Goal: Task Accomplishment & Management: Use online tool/utility

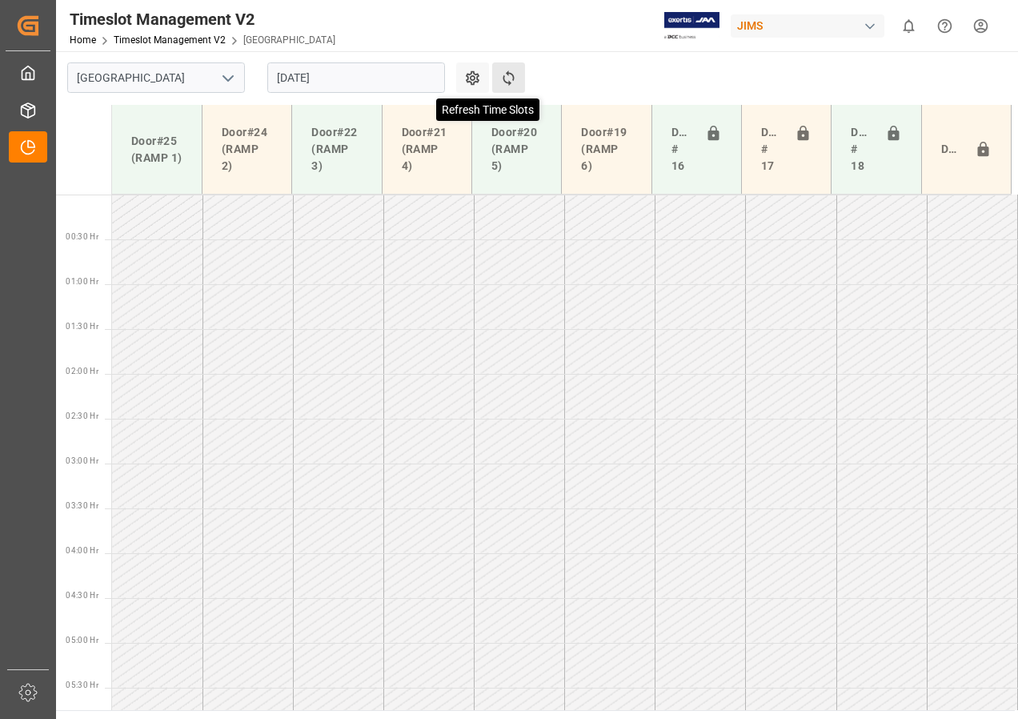
scroll to position [449, 0]
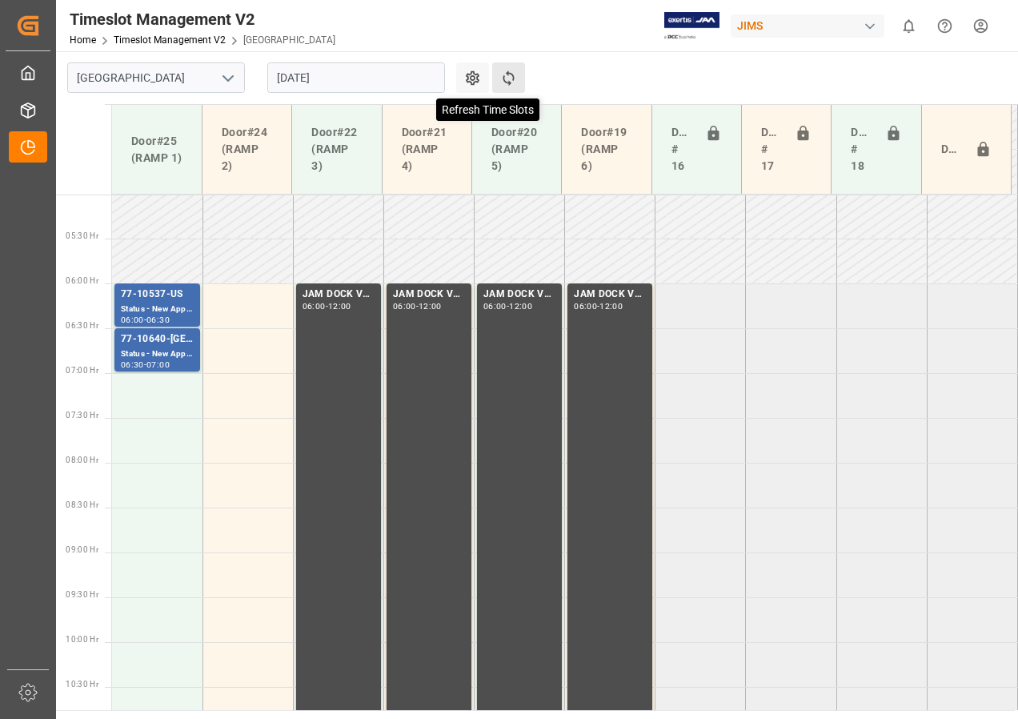
click at [505, 74] on icon at bounding box center [508, 78] width 17 height 17
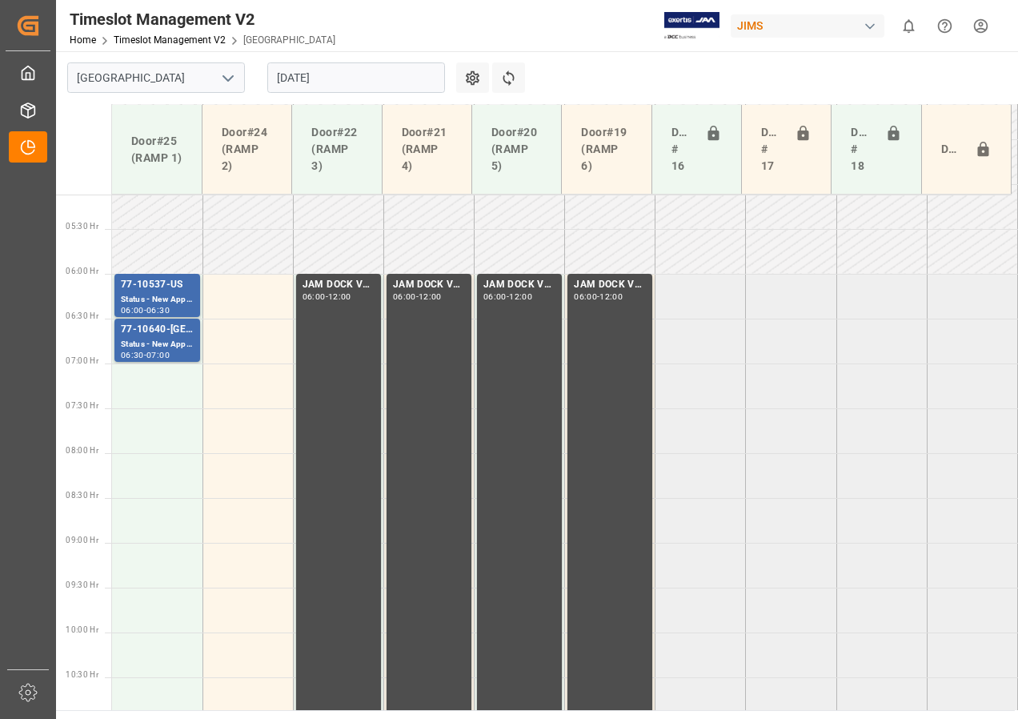
scroll to position [539, 0]
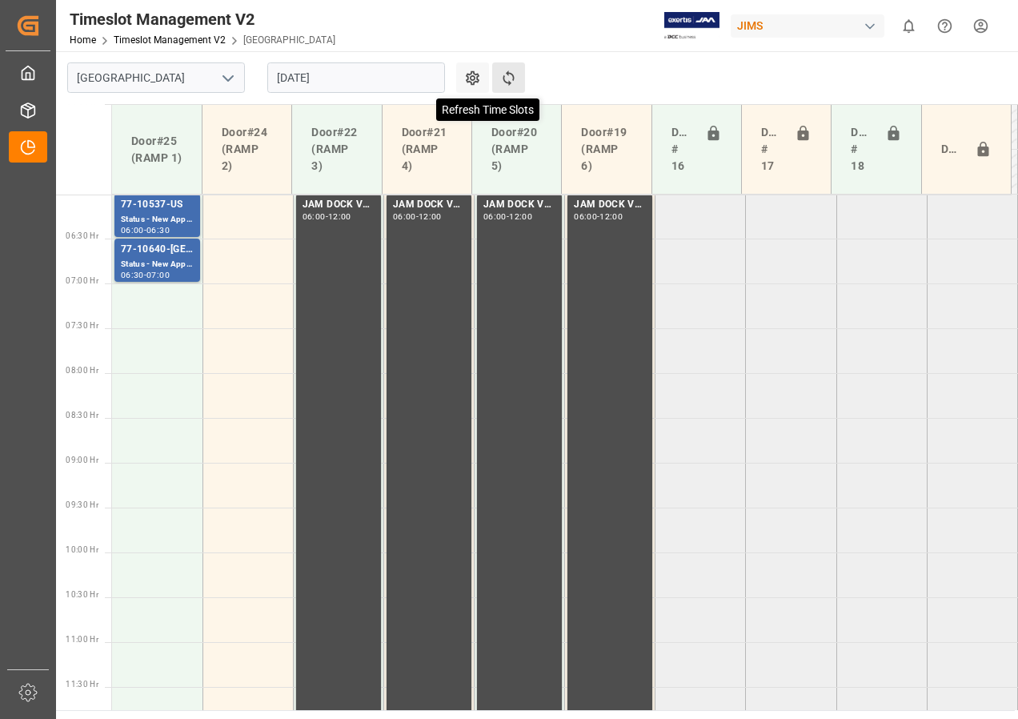
click at [503, 72] on icon at bounding box center [508, 78] width 17 height 17
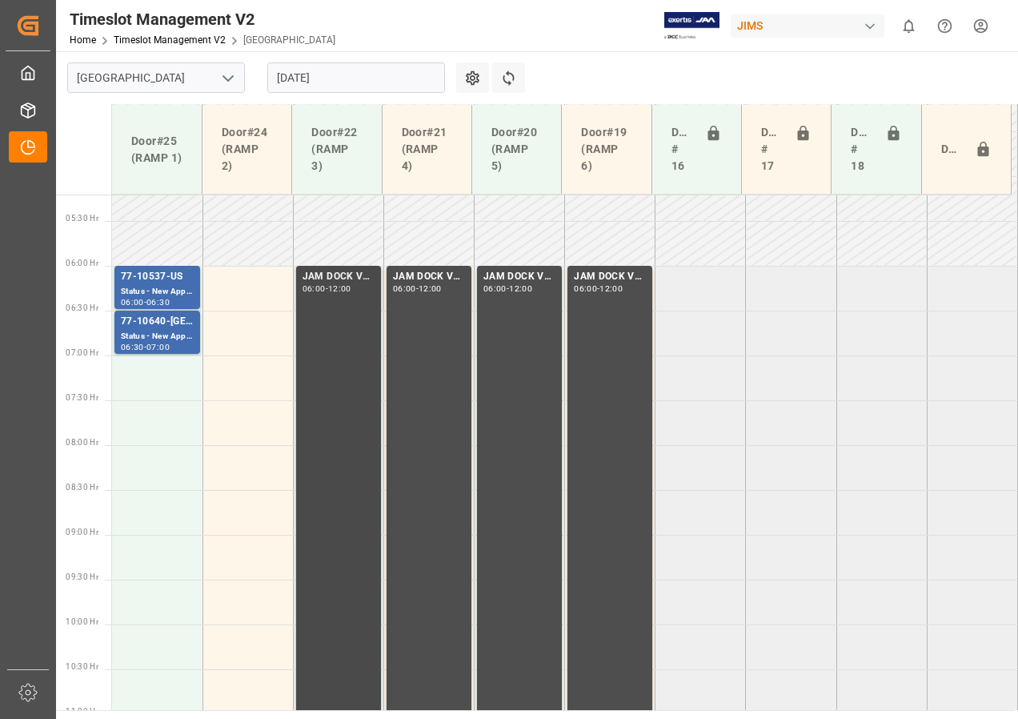
scroll to position [308, 0]
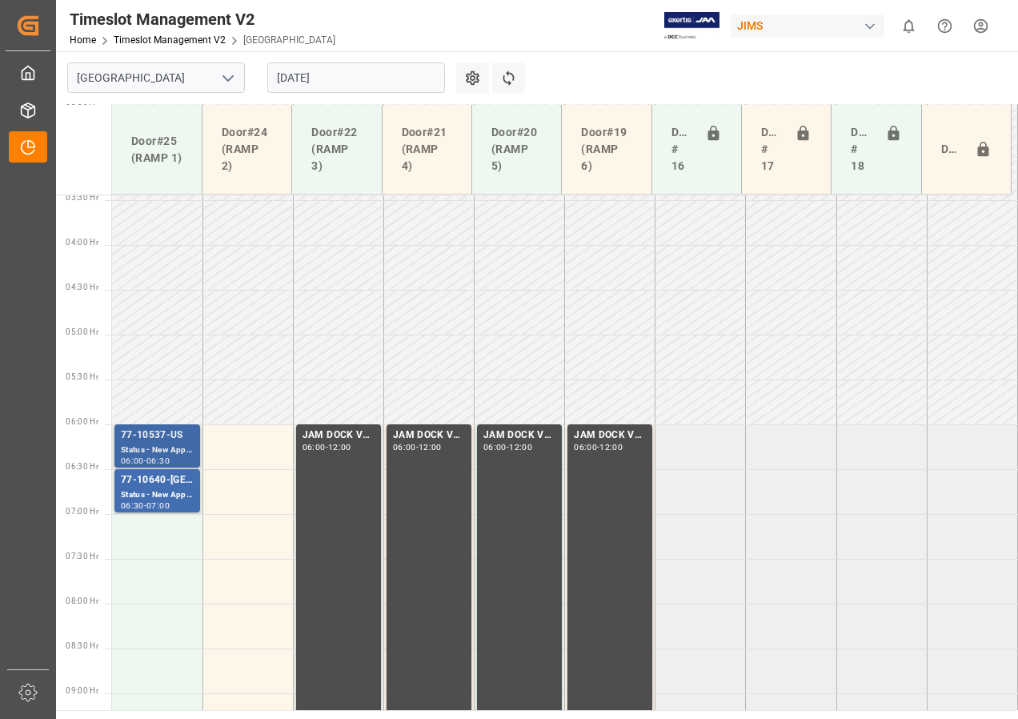
click at [173, 438] on div "77-10537-US" at bounding box center [157, 436] width 73 height 16
click at [154, 491] on div "Status - New Appointment" at bounding box center [157, 495] width 73 height 14
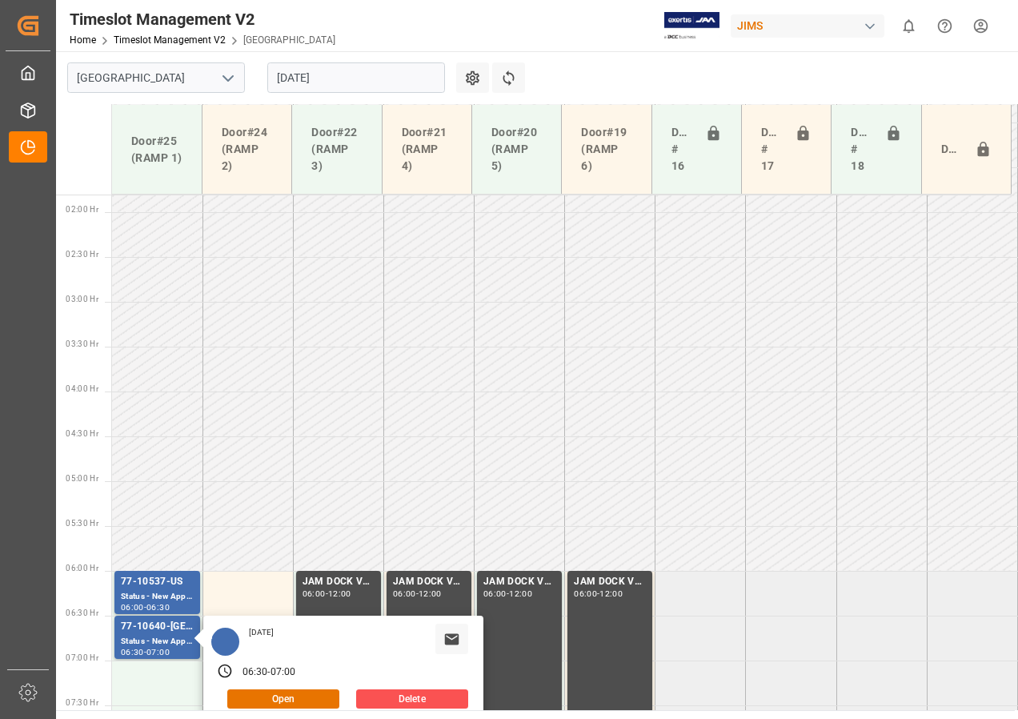
scroll to position [148, 0]
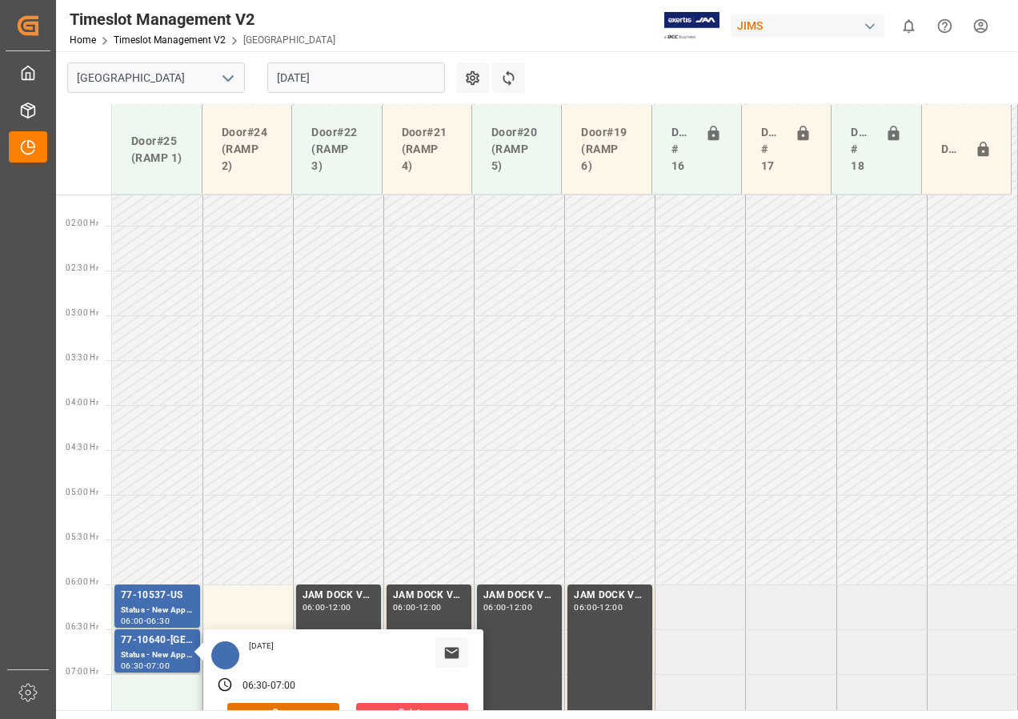
click at [303, 75] on input "[DATE]" at bounding box center [356, 77] width 178 height 30
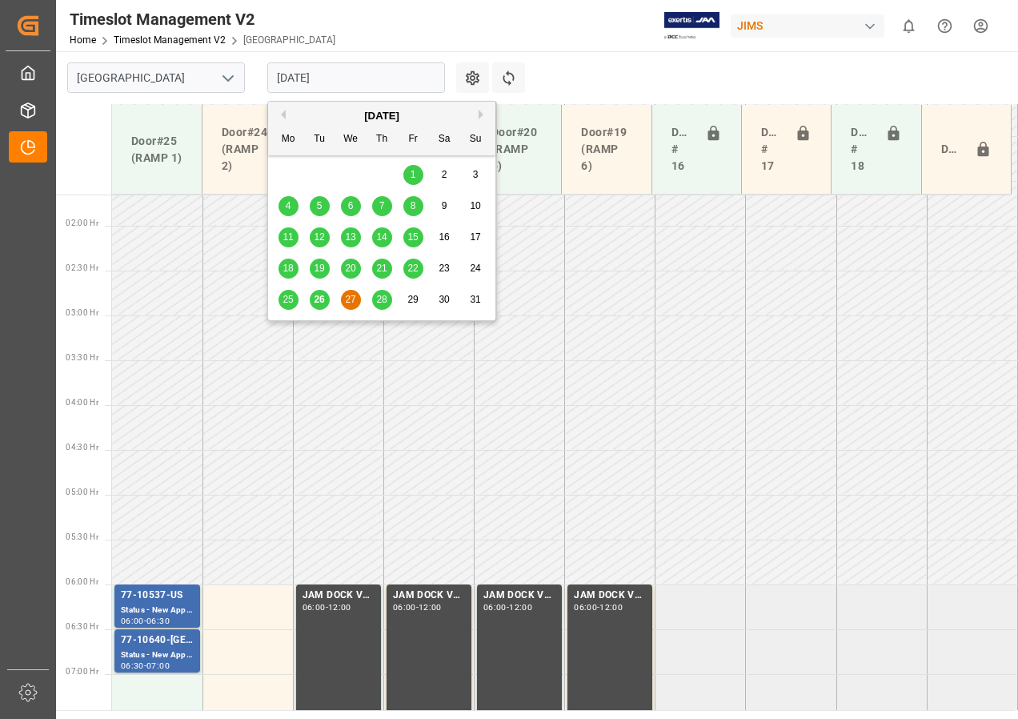
click at [381, 301] on span "28" at bounding box center [381, 299] width 10 height 11
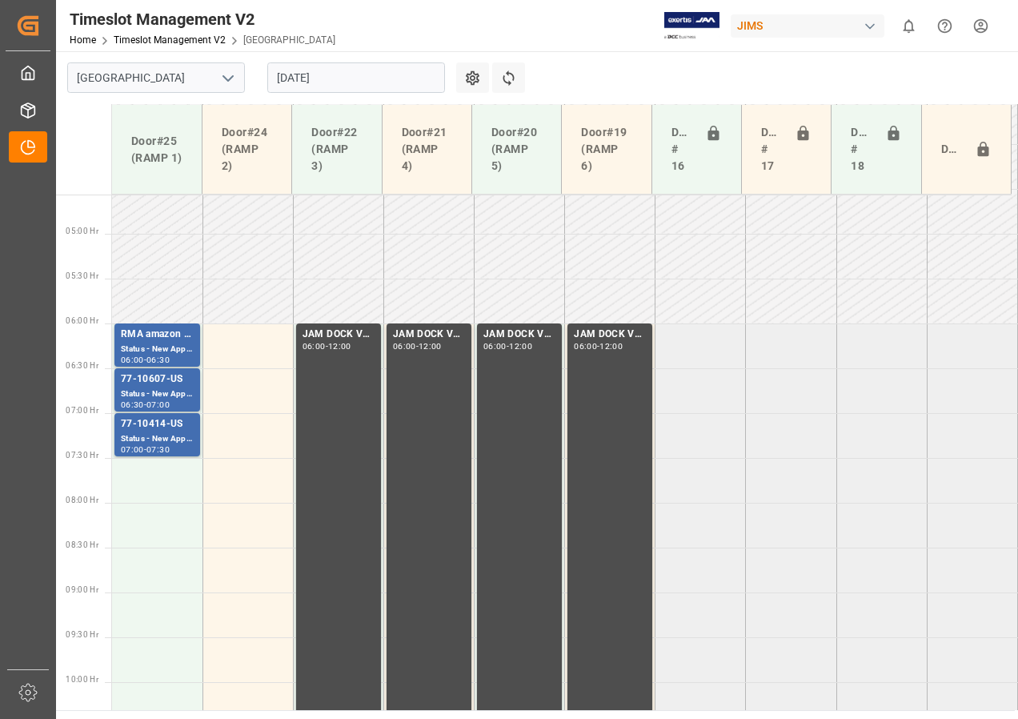
scroll to position [400, 0]
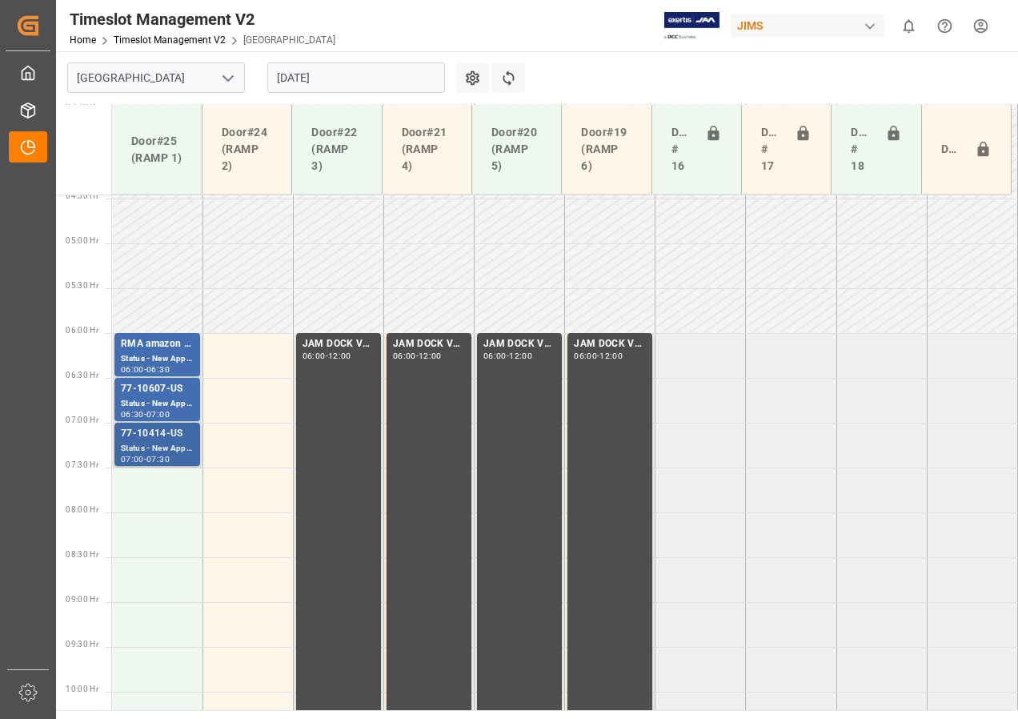
click at [171, 434] on div "77-10414-US" at bounding box center [157, 434] width 73 height 16
click at [155, 384] on div "77-10607-US" at bounding box center [157, 389] width 73 height 16
